Goal: Information Seeking & Learning: Check status

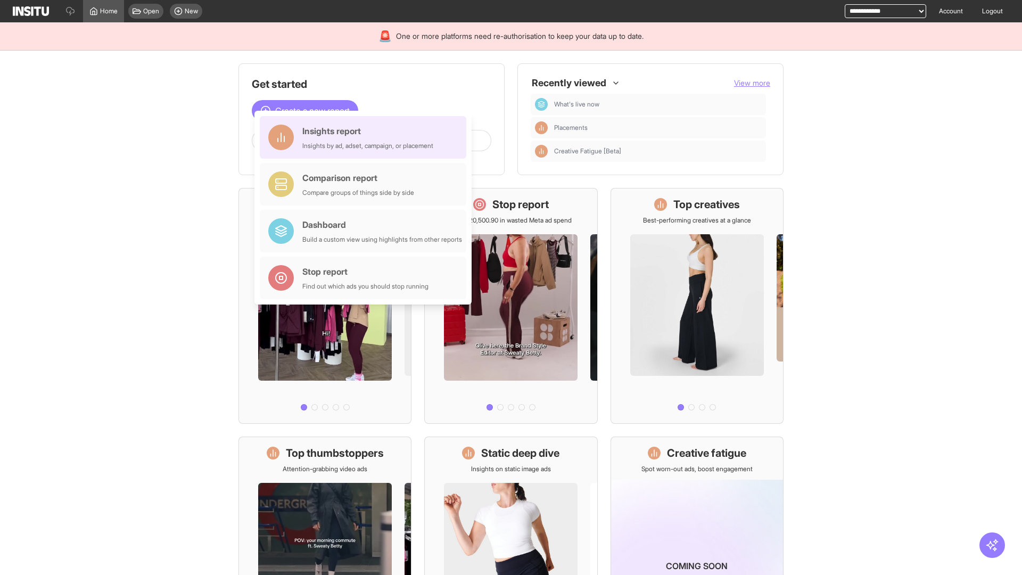
click at [366, 137] on div "Insights report Insights by ad, adset, campaign, or placement" at bounding box center [367, 138] width 131 height 26
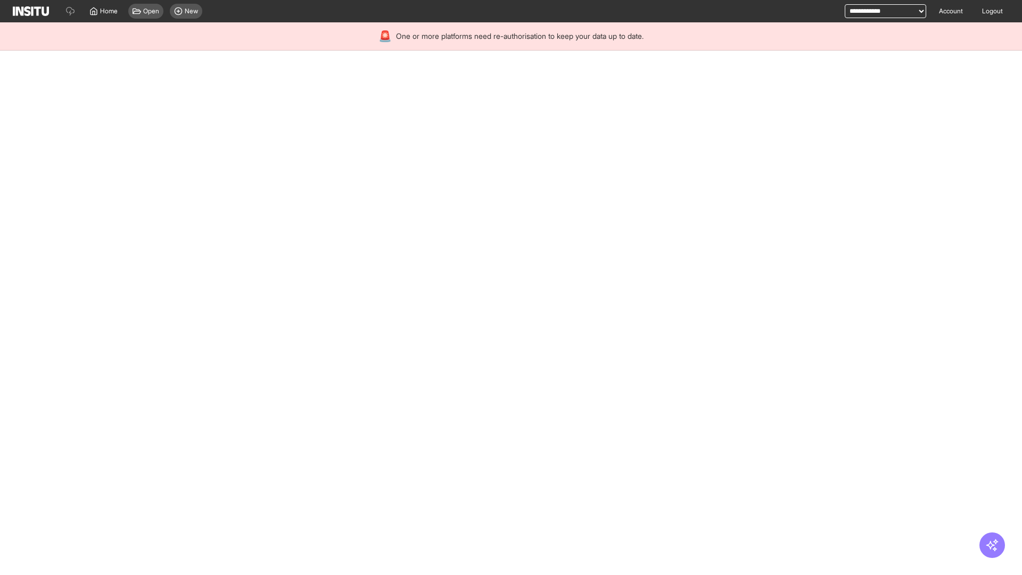
select select "**"
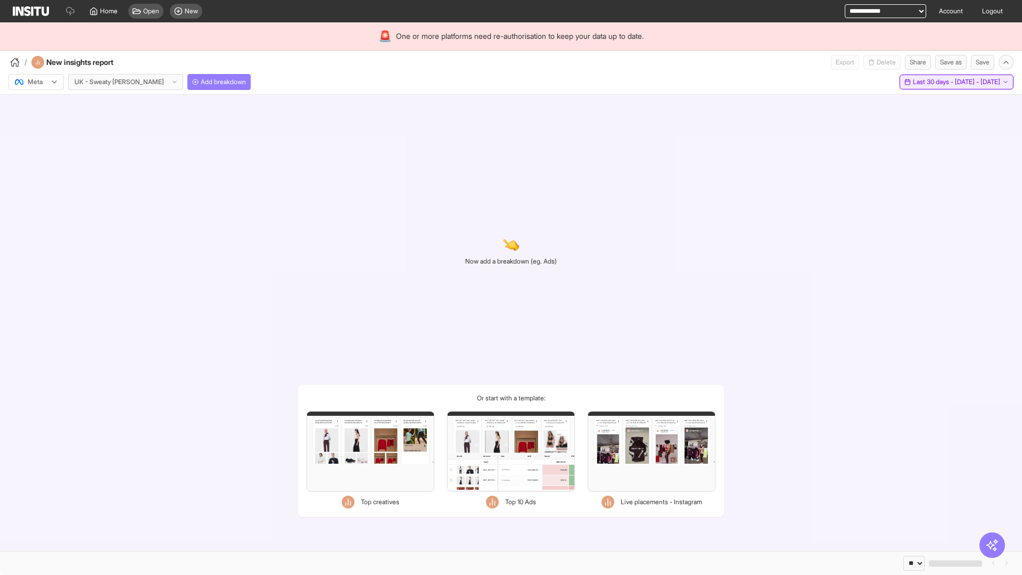
click at [932, 82] on span "Last 30 days - [DATE] - [DATE]" at bounding box center [956, 82] width 87 height 9
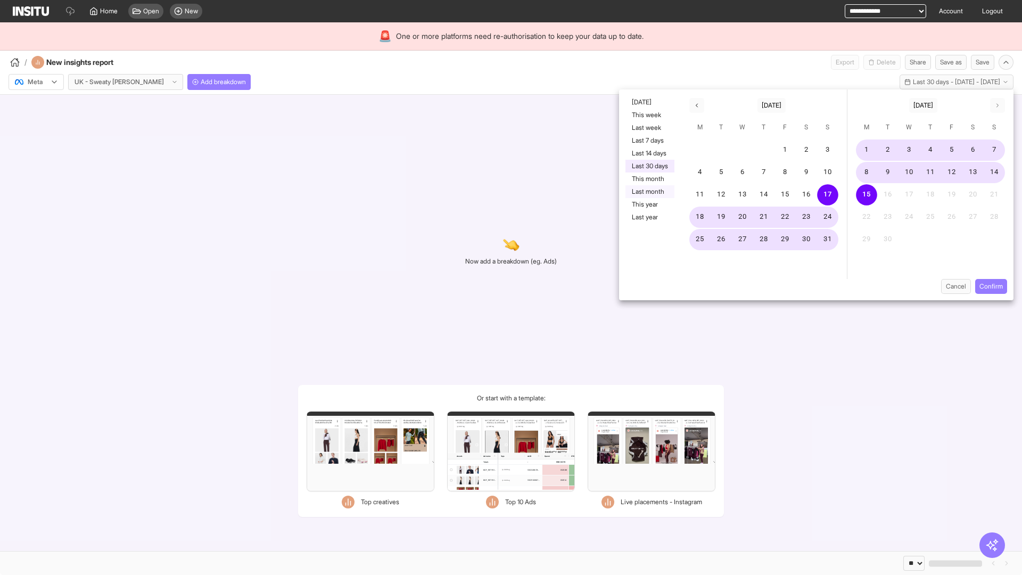
click at [649, 192] on button "Last month" at bounding box center [650, 191] width 49 height 13
